Goal: Transaction & Acquisition: Purchase product/service

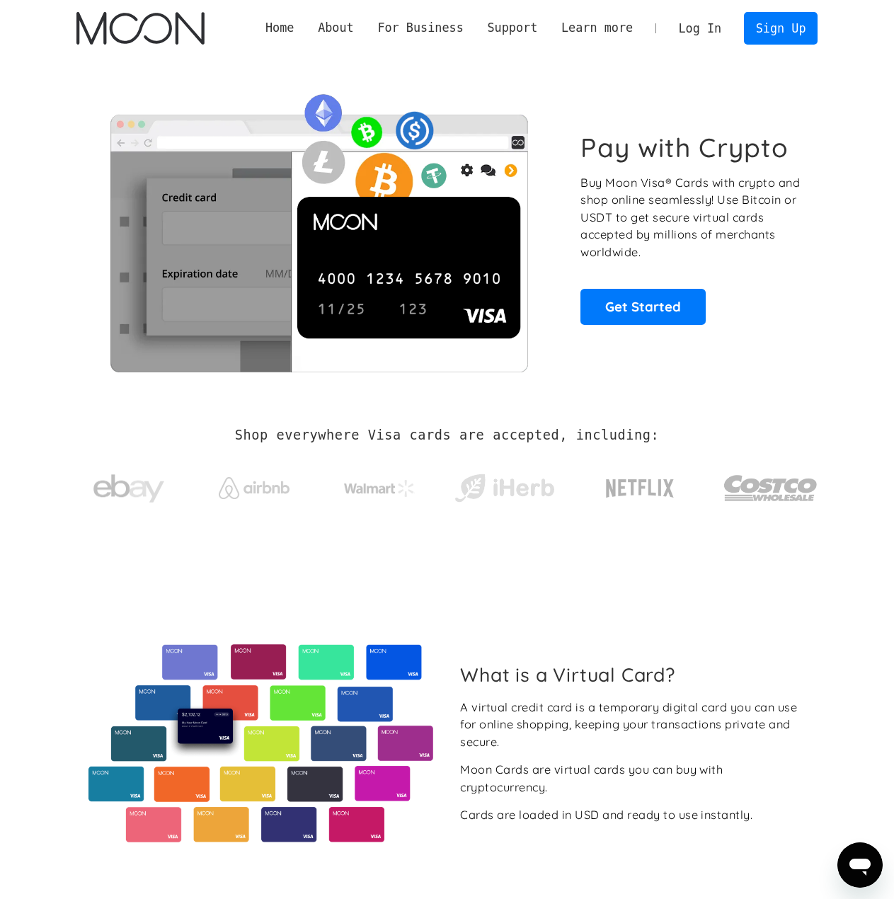
click at [716, 30] on link "Log In" at bounding box center [700, 28] width 67 height 31
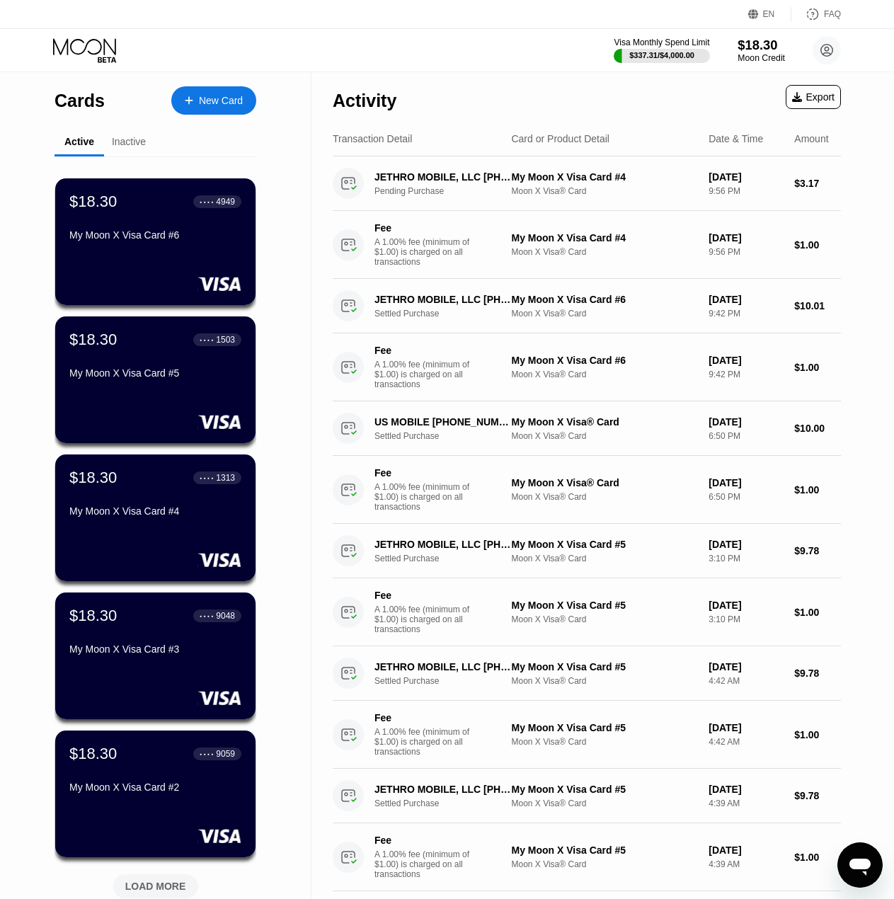
click at [768, 53] on div "Moon Credit" at bounding box center [761, 58] width 47 height 10
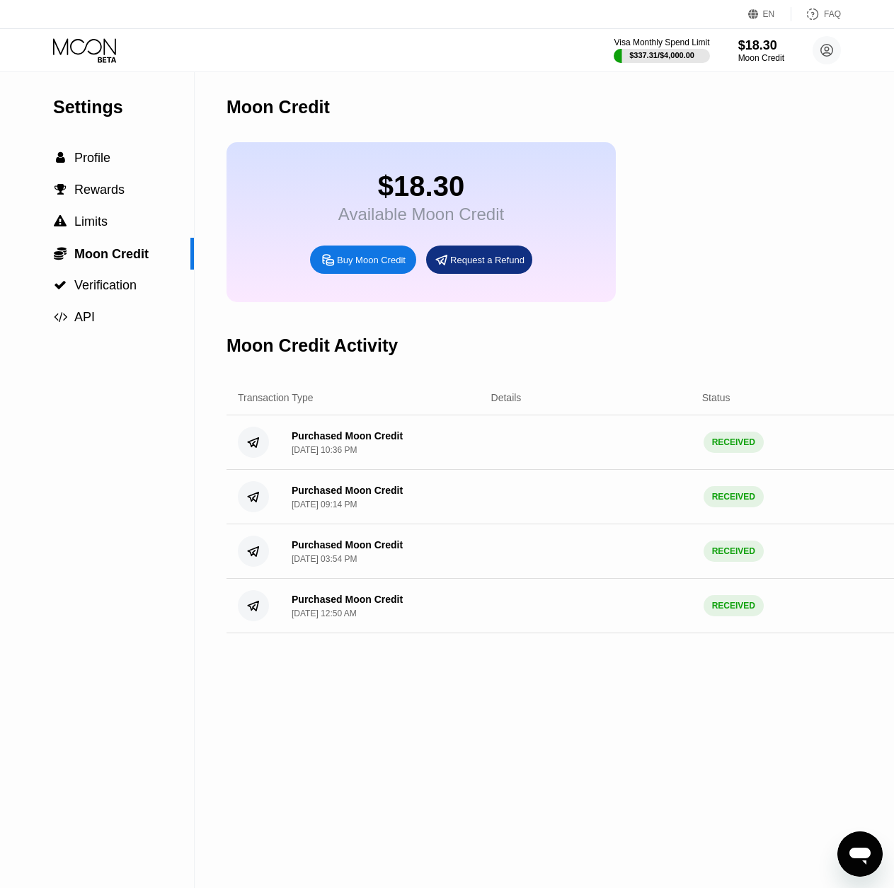
click at [379, 266] on div "Buy Moon Credit" at bounding box center [371, 260] width 69 height 12
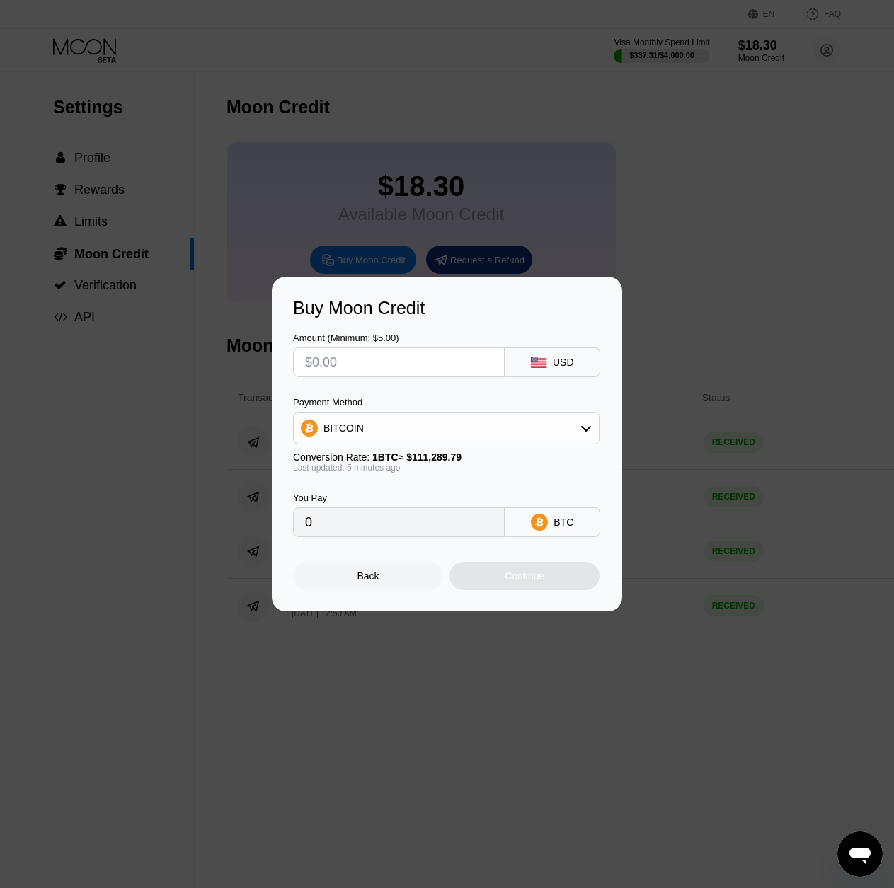
click at [358, 358] on input "text" at bounding box center [399, 362] width 188 height 28
type input "$67"
type input "0.00060201"
click at [357, 357] on input "$67" at bounding box center [399, 362] width 188 height 28
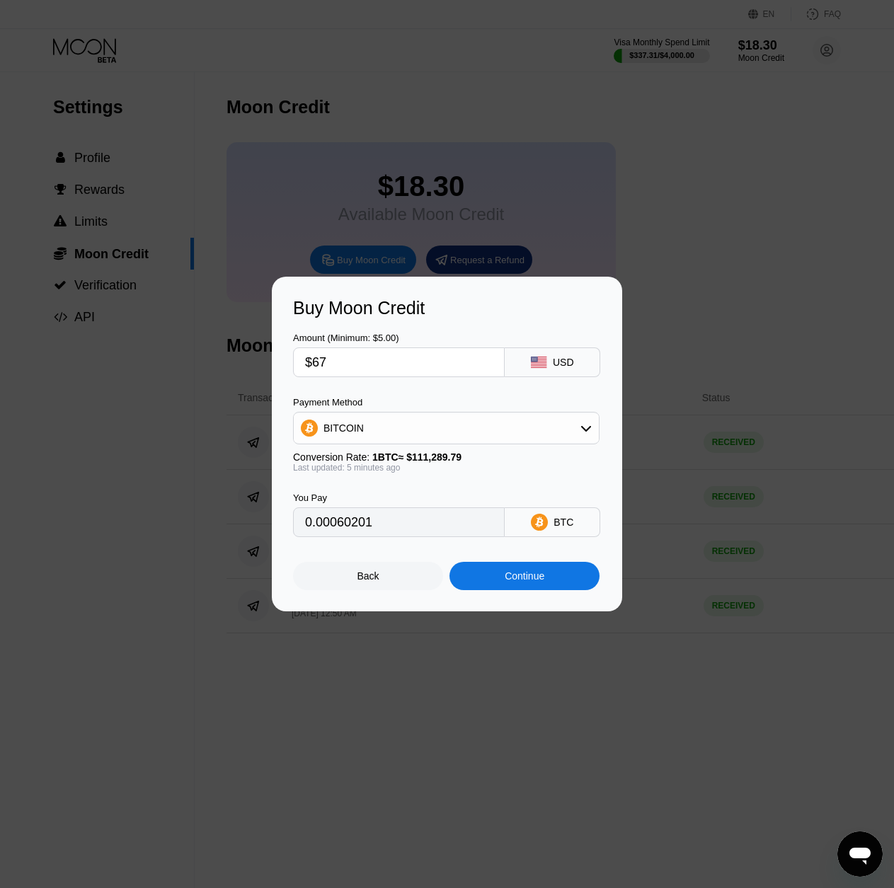
type input "$6"
type input "0.00005392"
type input "$60"
type input "0.00053911"
type input "$60"
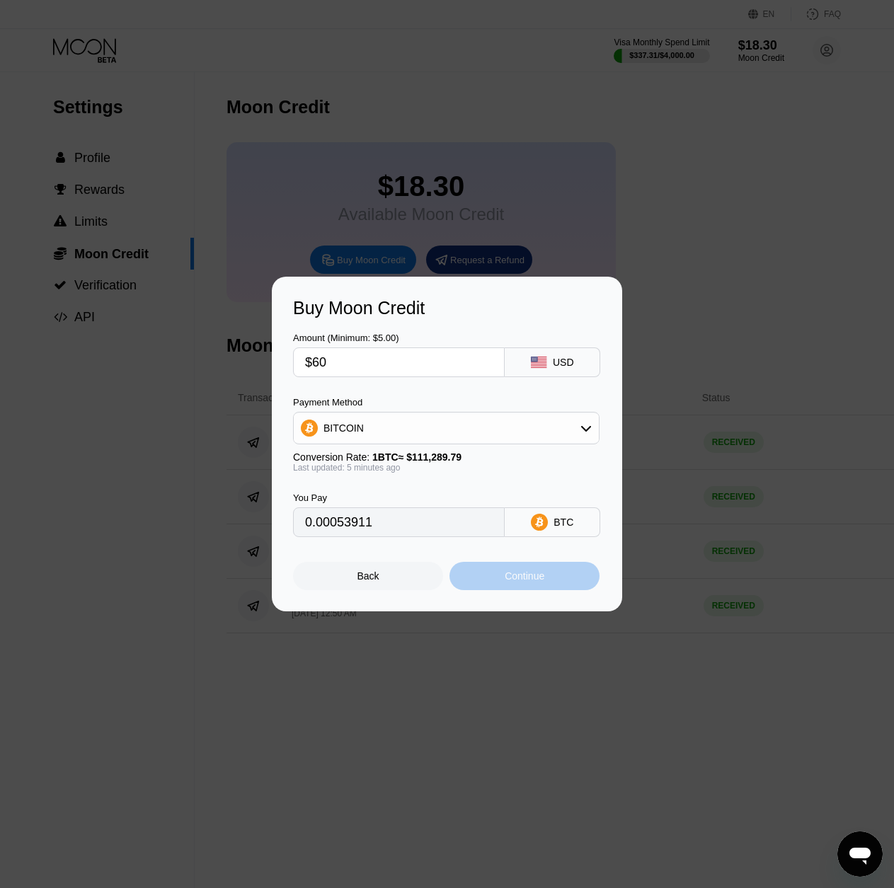
click at [505, 578] on div "Continue" at bounding box center [525, 576] width 40 height 11
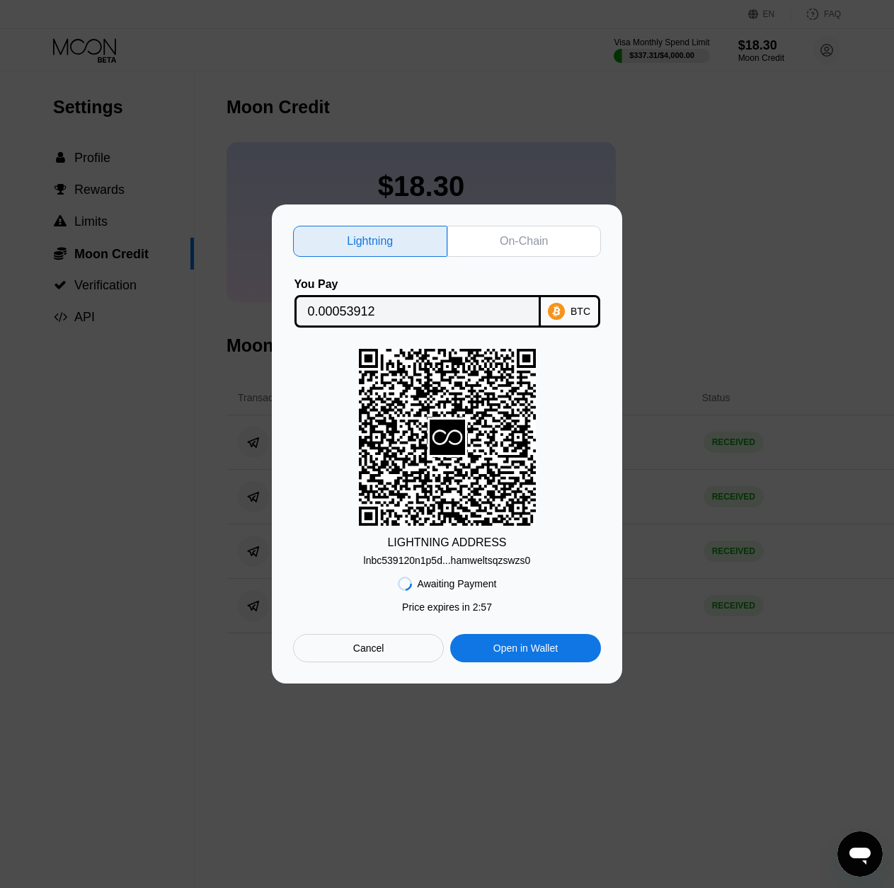
click at [469, 558] on div "lnbc539120n1p5d...hamweltsqzswzs0" at bounding box center [447, 560] width 167 height 11
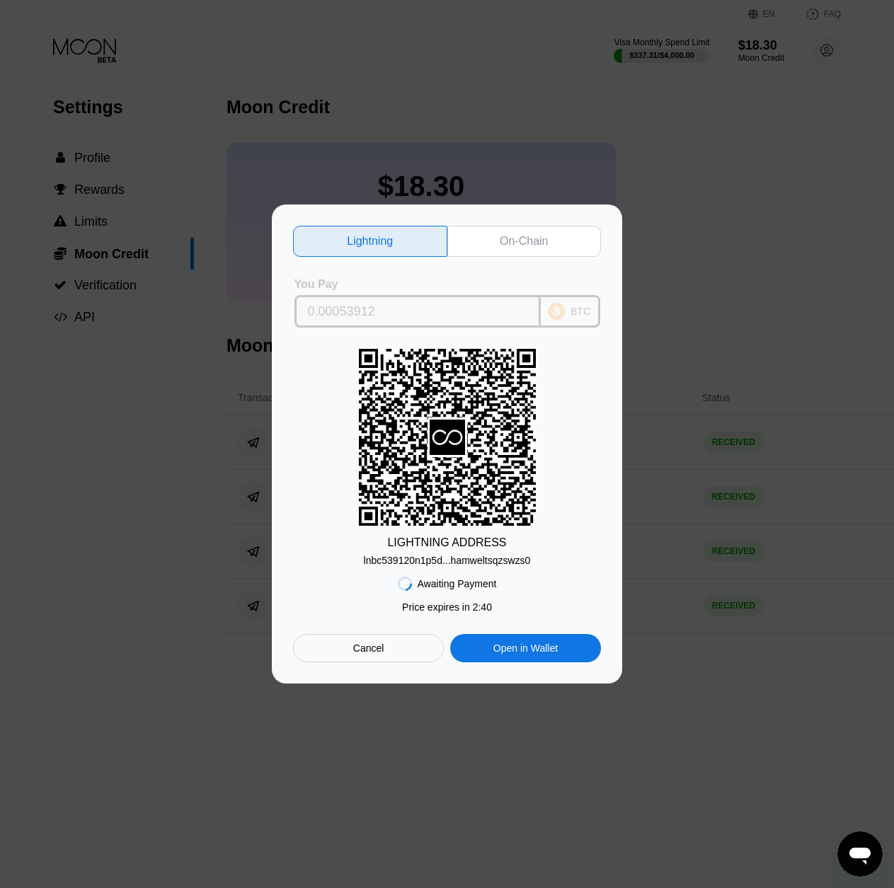
click at [401, 309] on input "0.00053912" at bounding box center [417, 311] width 219 height 28
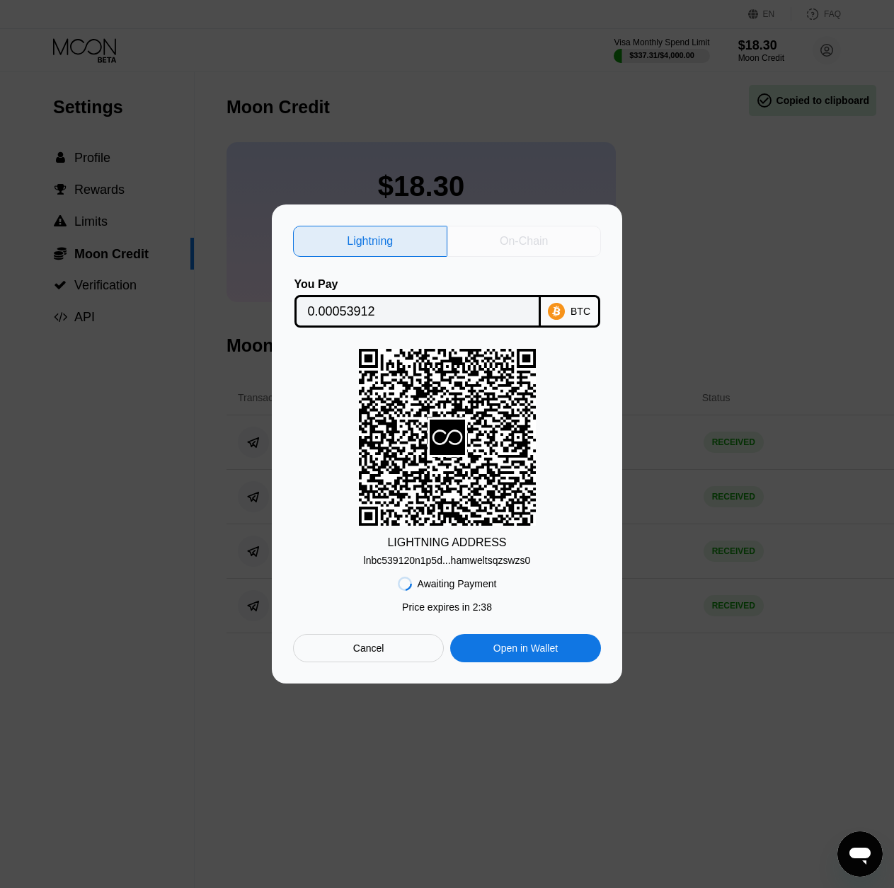
click at [489, 231] on div "On-Chain" at bounding box center [524, 241] width 154 height 31
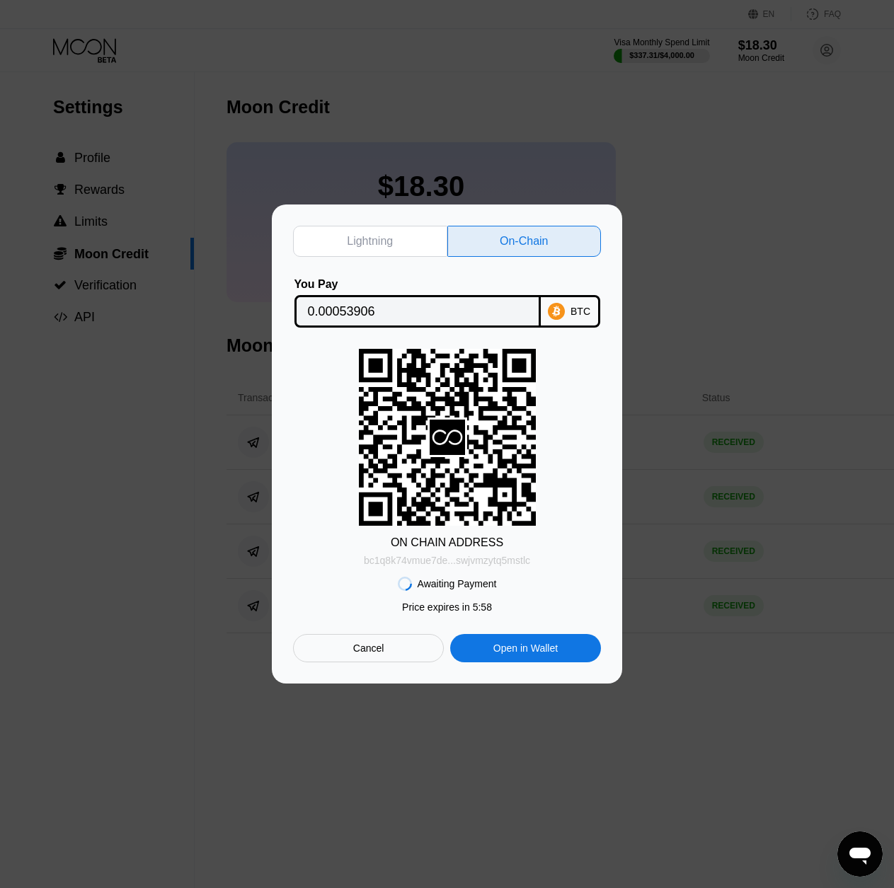
click at [430, 559] on div "bc1q8k74vmue7de...swjvmzytq5mstlc" at bounding box center [447, 560] width 166 height 11
click at [369, 245] on div "Lightning" at bounding box center [370, 241] width 46 height 14
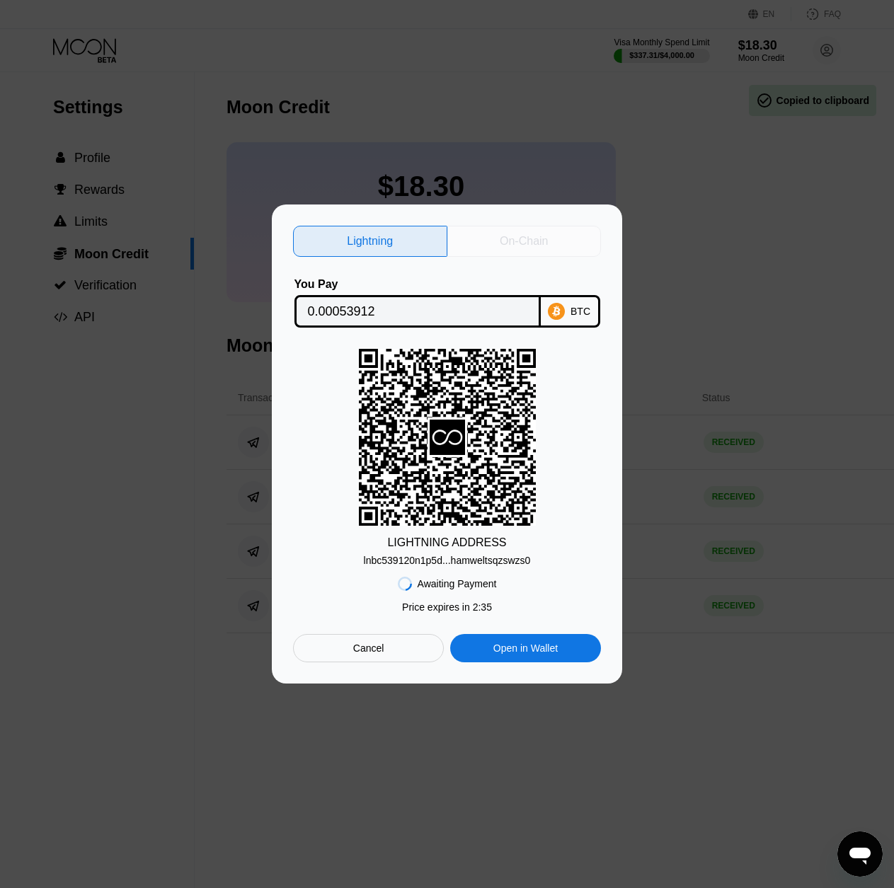
click at [465, 238] on div "On-Chain" at bounding box center [524, 241] width 154 height 31
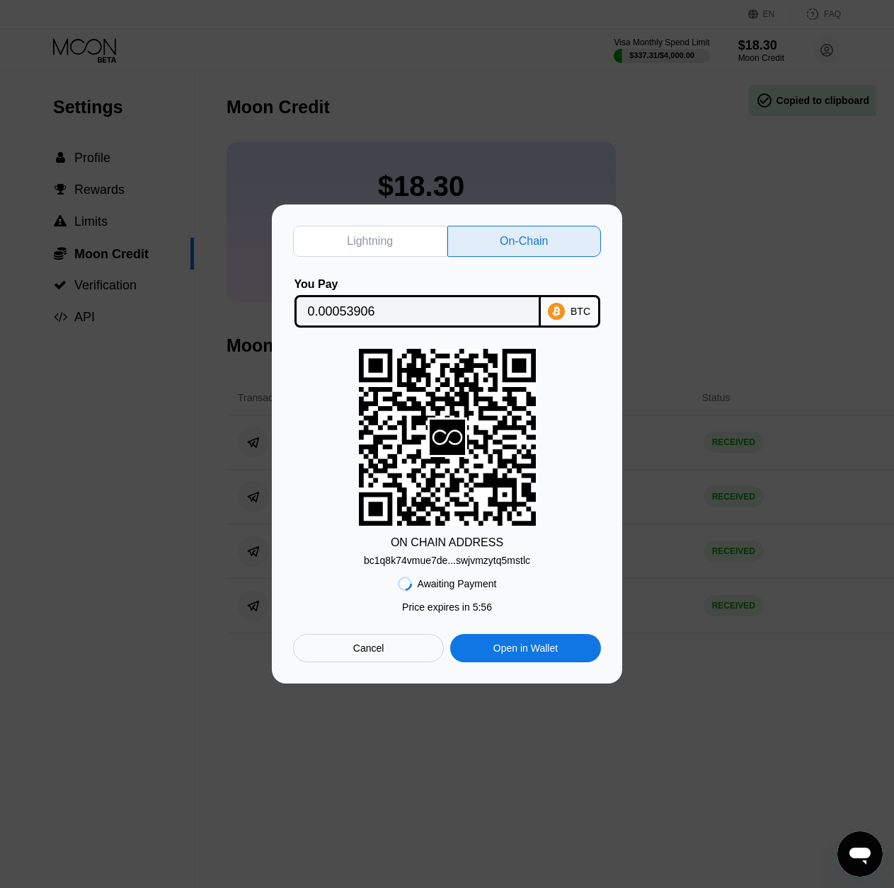
click at [398, 238] on div "Lightning" at bounding box center [370, 241] width 154 height 31
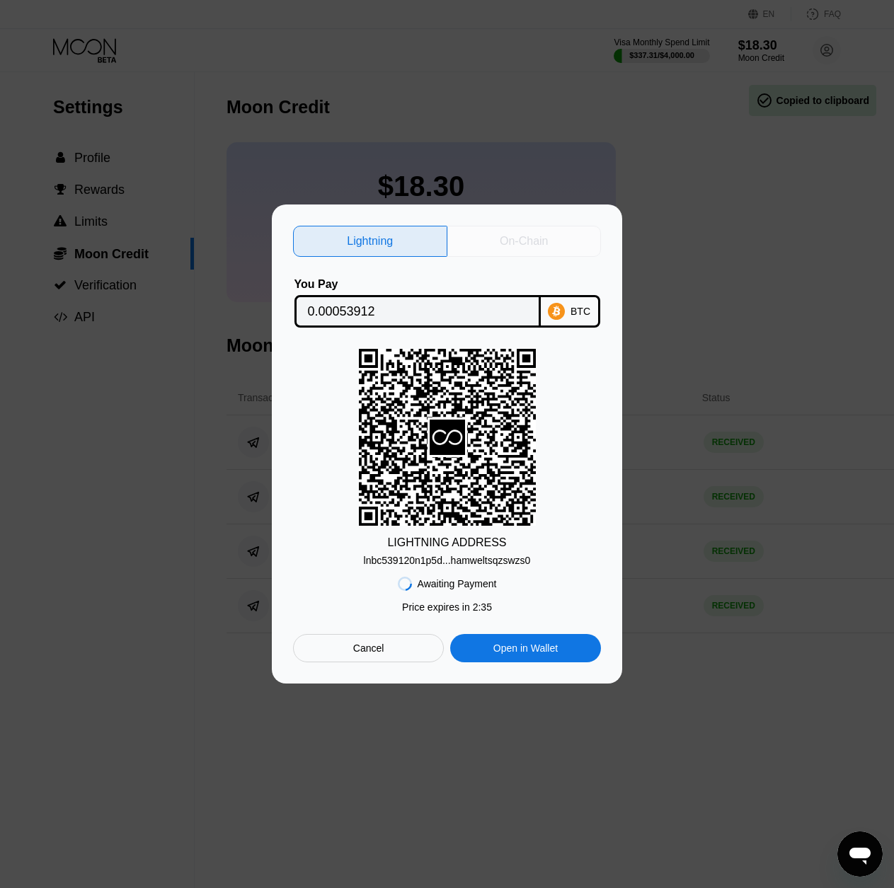
click at [471, 244] on div "On-Chain" at bounding box center [524, 241] width 154 height 31
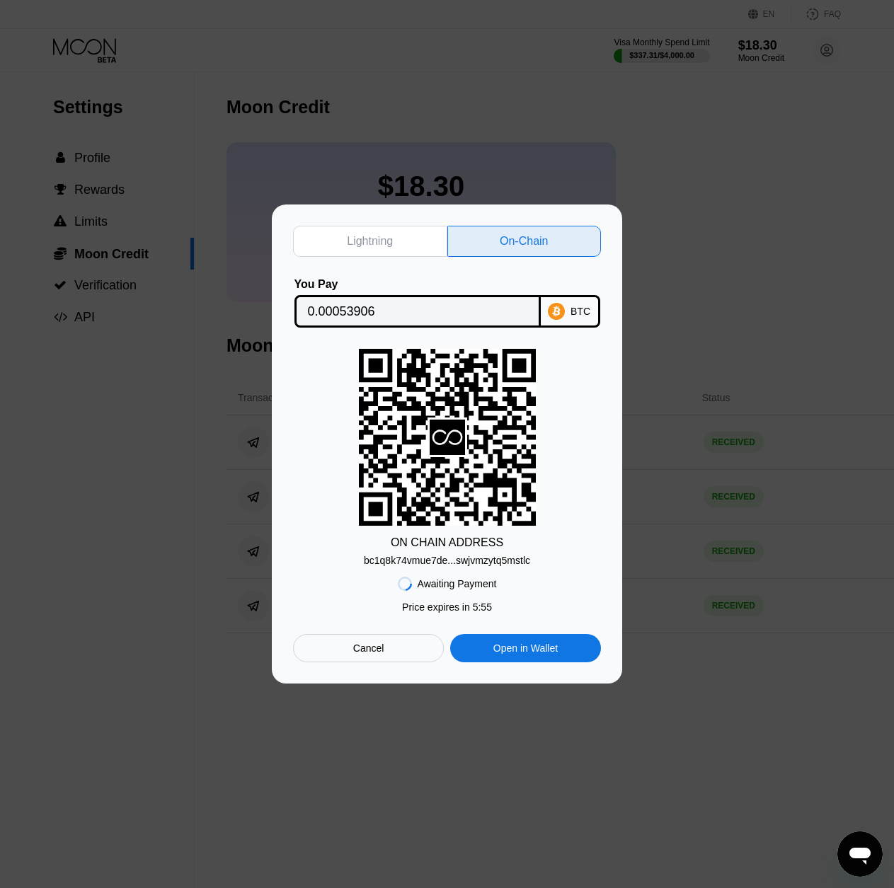
click at [429, 558] on div "bc1q8k74vmue7de...swjvmzytq5mstlc" at bounding box center [447, 560] width 166 height 11
click at [395, 248] on div "Lightning" at bounding box center [370, 241] width 154 height 31
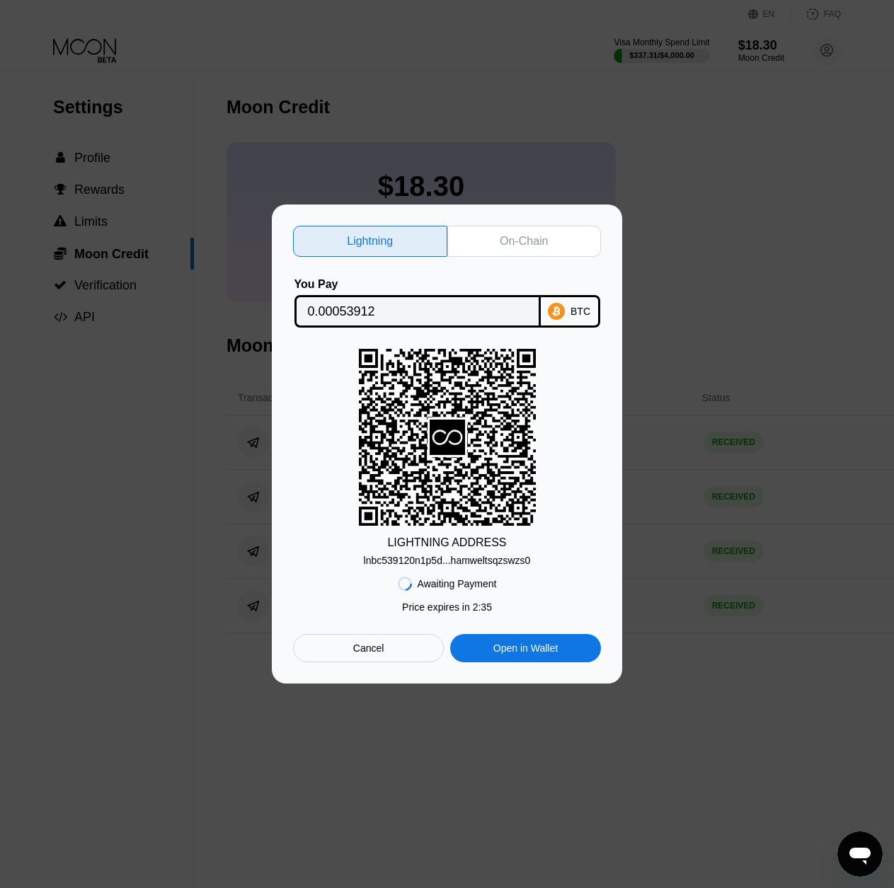
click at [430, 560] on div "lnbc539120n1p5d...hamweltsqzswzs0" at bounding box center [447, 560] width 167 height 11
click at [420, 679] on div "Lightning On-Chain You Pay 0.00053912 BTC LIGHTNING ADDRESS lnbc539120n1p5d...h…" at bounding box center [447, 444] width 350 height 479
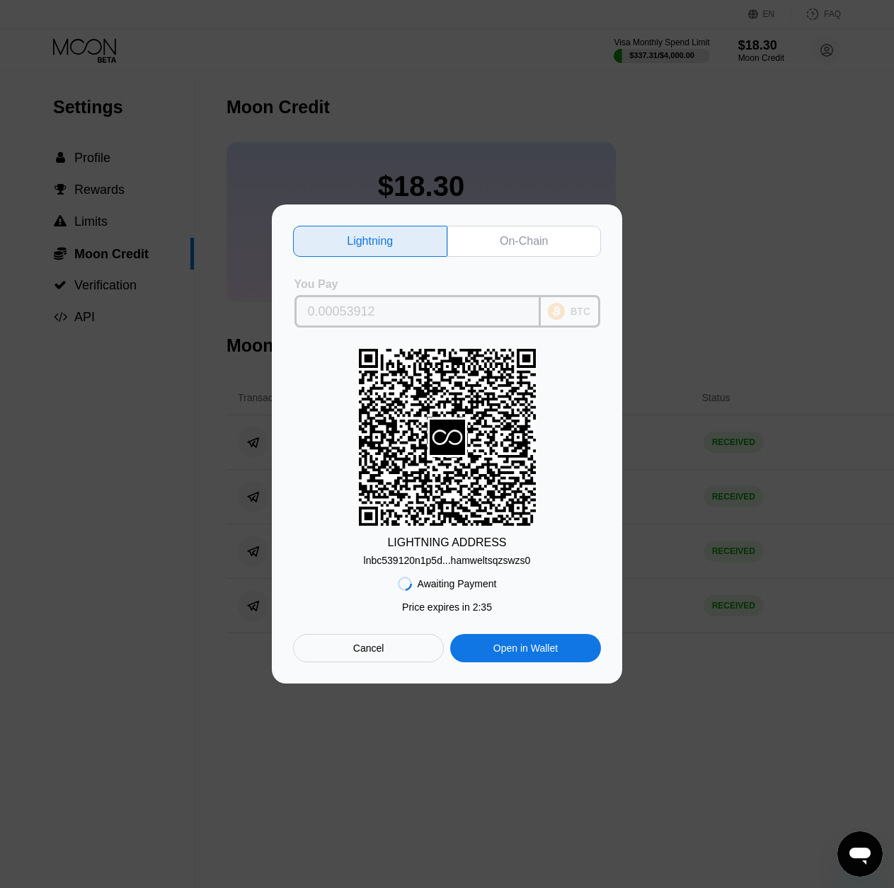
click at [444, 312] on input "0.00053912" at bounding box center [417, 311] width 219 height 28
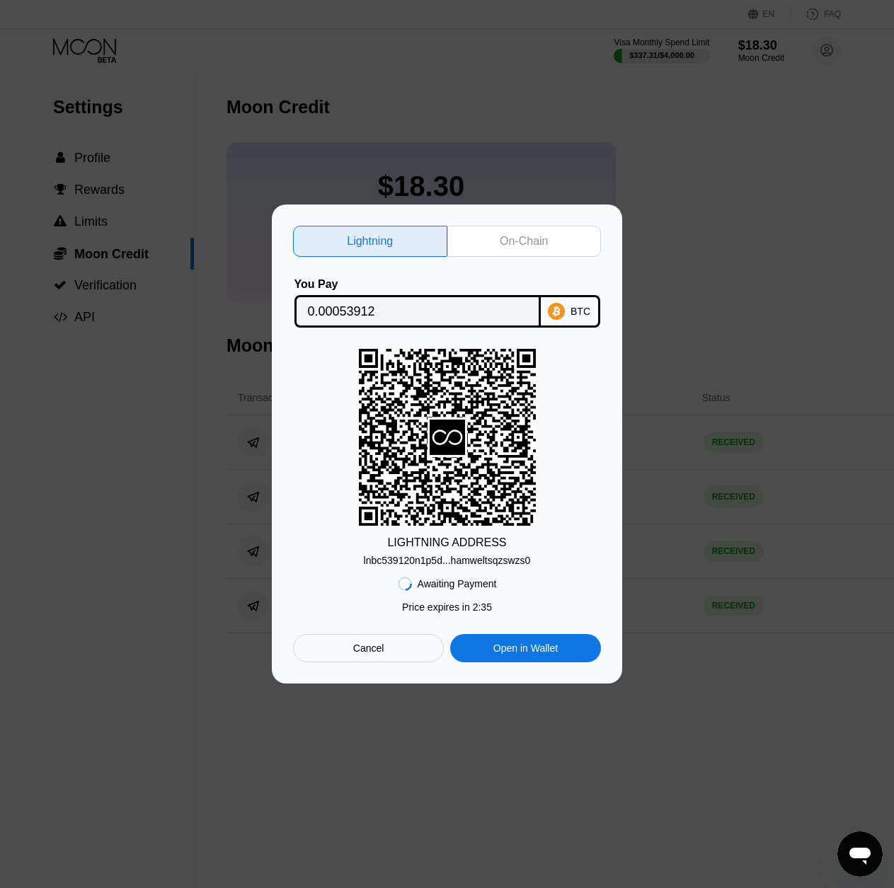
click at [435, 684] on div "Lightning On-Chain You Pay 0.00053912 BTC LIGHTNING ADDRESS lnbc539120n1p5d...h…" at bounding box center [447, 444] width 350 height 479
click at [525, 241] on div "On-Chain" at bounding box center [524, 241] width 48 height 14
type input "0.00053906"
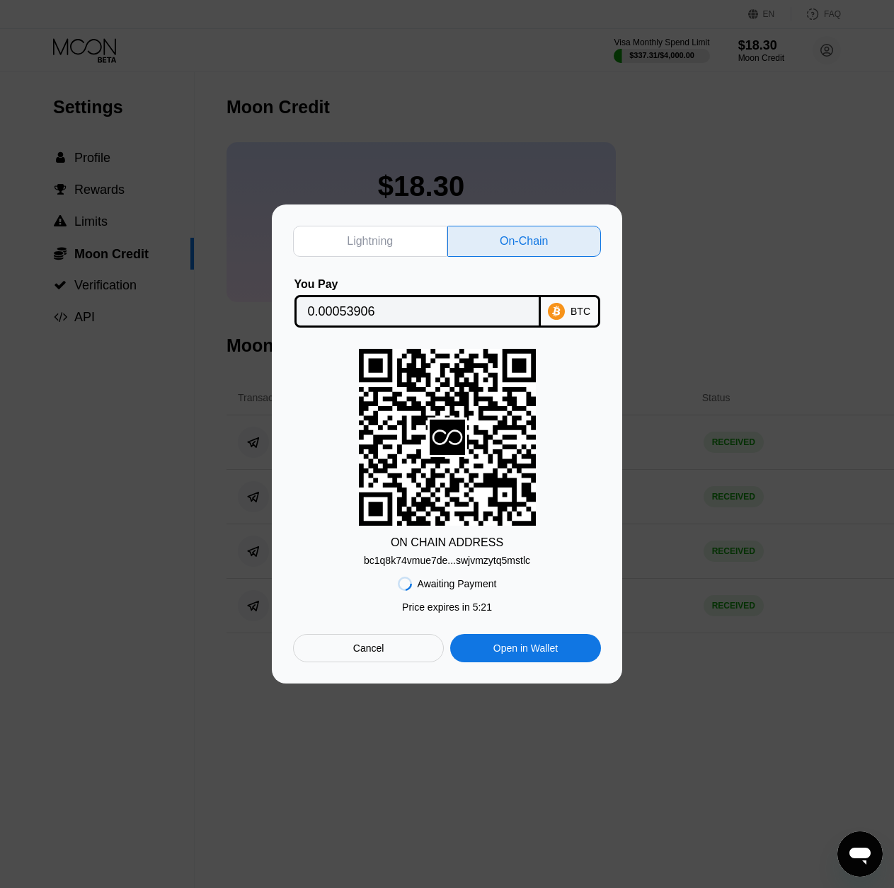
click at [446, 556] on div "bc1q8k74vmue7de...swjvmzytq5mstlc" at bounding box center [447, 560] width 166 height 11
drag, startPoint x: 449, startPoint y: 677, endPoint x: 449, endPoint y: 660, distance: 17.0
click at [449, 677] on div "Lightning On-Chain You Pay 0.00053906 BTC ON CHAIN ADDRESS bc1q8k74vmue7de...sw…" at bounding box center [447, 444] width 350 height 479
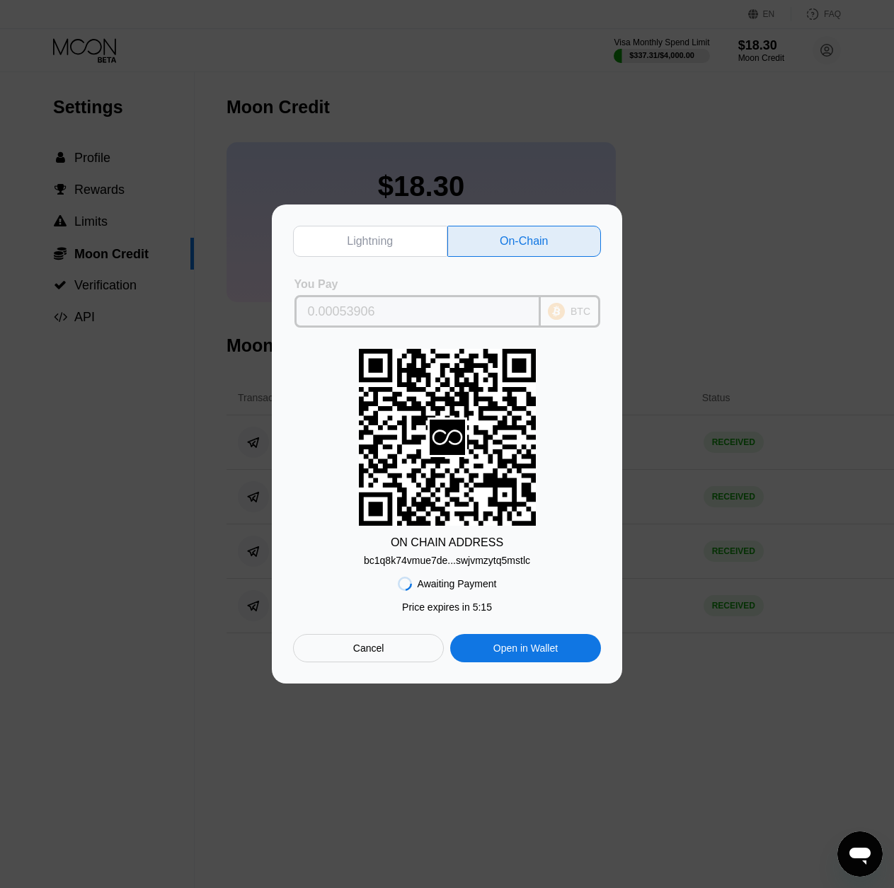
click at [476, 317] on input "0.00053906" at bounding box center [417, 311] width 219 height 28
